Goal: Navigation & Orientation: Find specific page/section

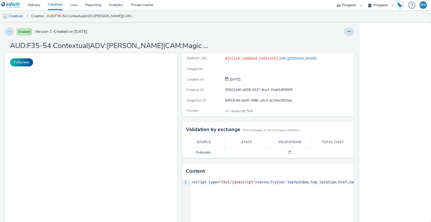
select select "b1b940d3-d05b-48b5-821e-f328c33b988b"
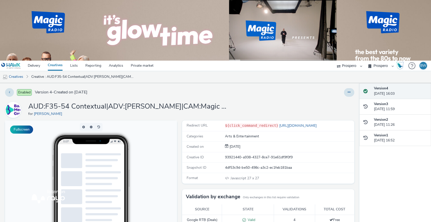
click at [344, 94] on div at bounding box center [383, 111] width 97 height 222
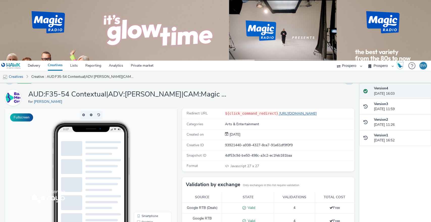
drag, startPoint x: 327, startPoint y: 112, endPoint x: 273, endPoint y: 112, distance: 54.6
click at [273, 112] on div "${click_command_redirect} https://www.bauermedia.co.uk/" at bounding box center [289, 113] width 129 height 5
copy link "[URL][DOMAIN_NAME]"
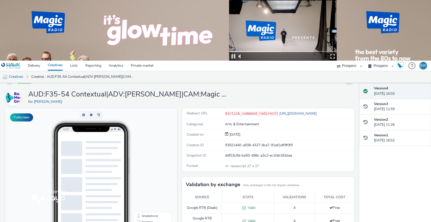
click at [22, 74] on div at bounding box center [48, 111] width 97 height 222
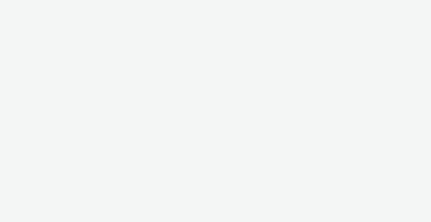
select select "b1b940d3-d05b-48b5-821e-f328c33b988b"
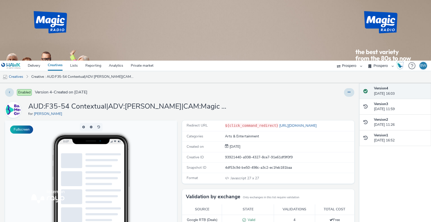
click at [345, 90] on div at bounding box center [383, 111] width 97 height 222
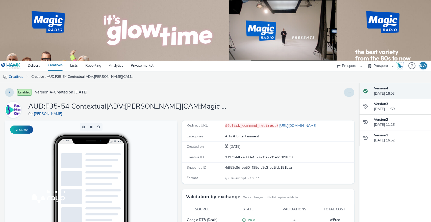
click at [192, 26] on img at bounding box center [158, 30] width 115 height 37
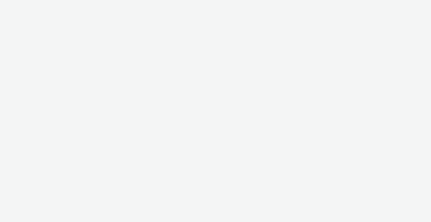
select select "b1b940d3-d05b-48b5-821e-f328c33b988b"
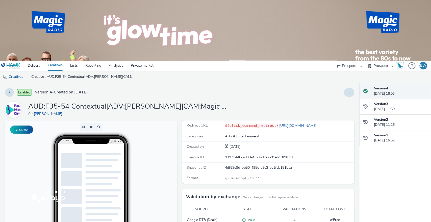
click at [198, 44] on img at bounding box center [158, 30] width 115 height 37
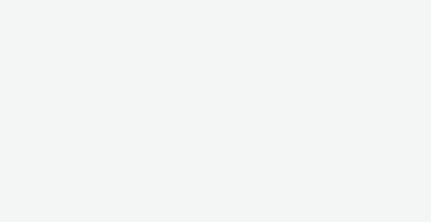
select select "b1b940d3-d05b-48b5-821e-f328c33b988b"
